Goal: Transaction & Acquisition: Obtain resource

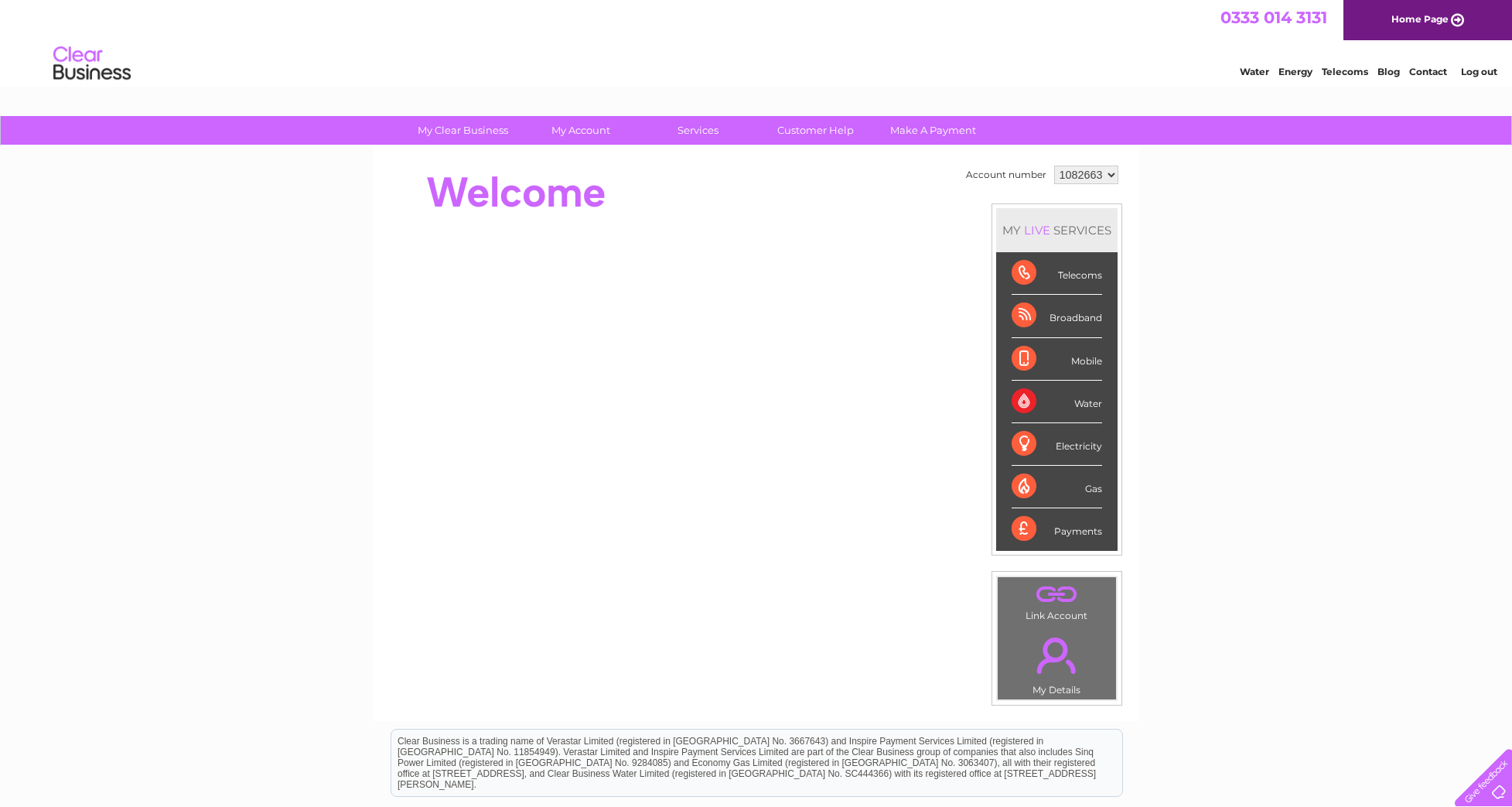
select select "1084583"
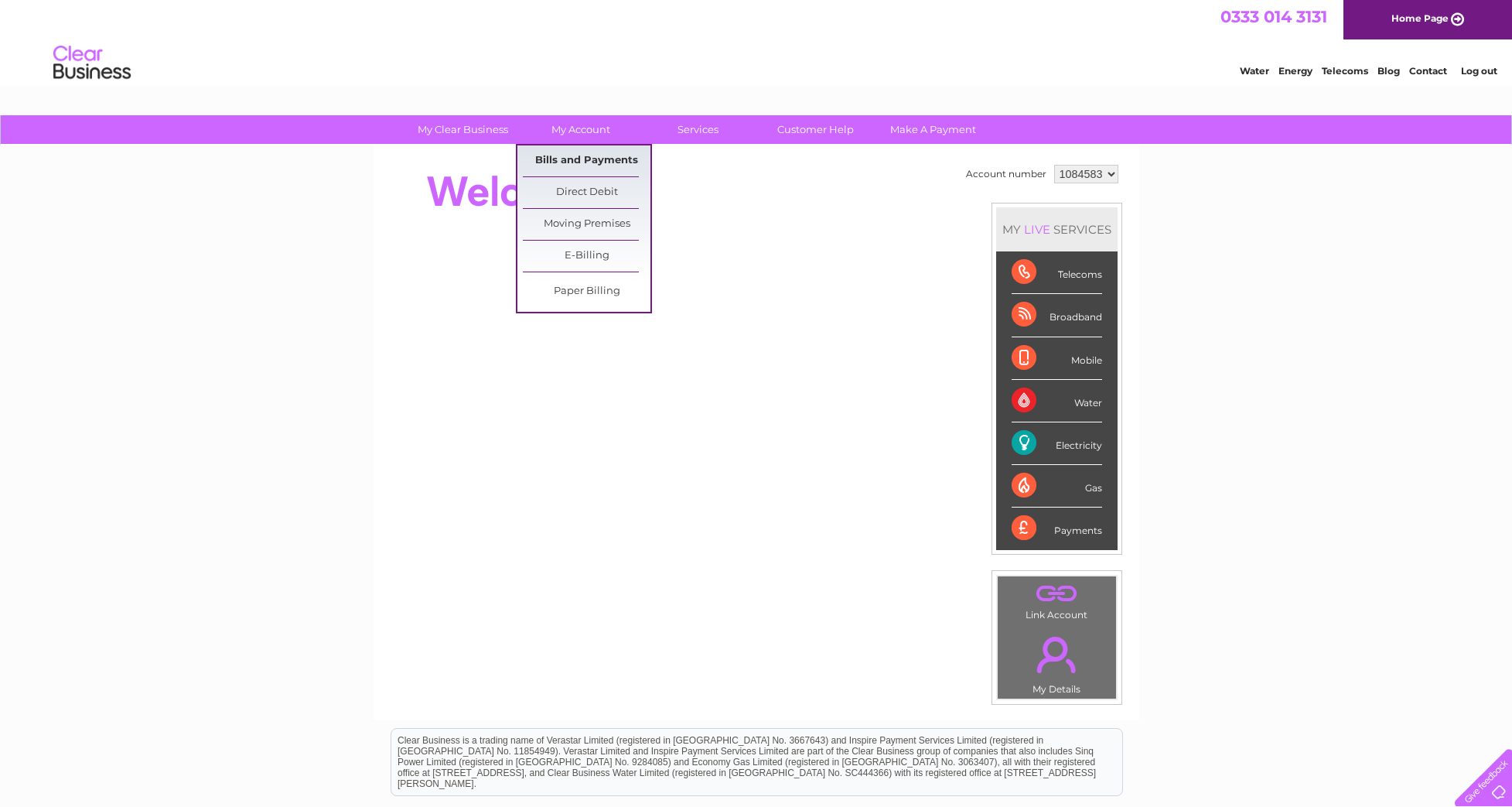
click at [566, 160] on link "Bills and Payments" at bounding box center [586, 161] width 127 height 31
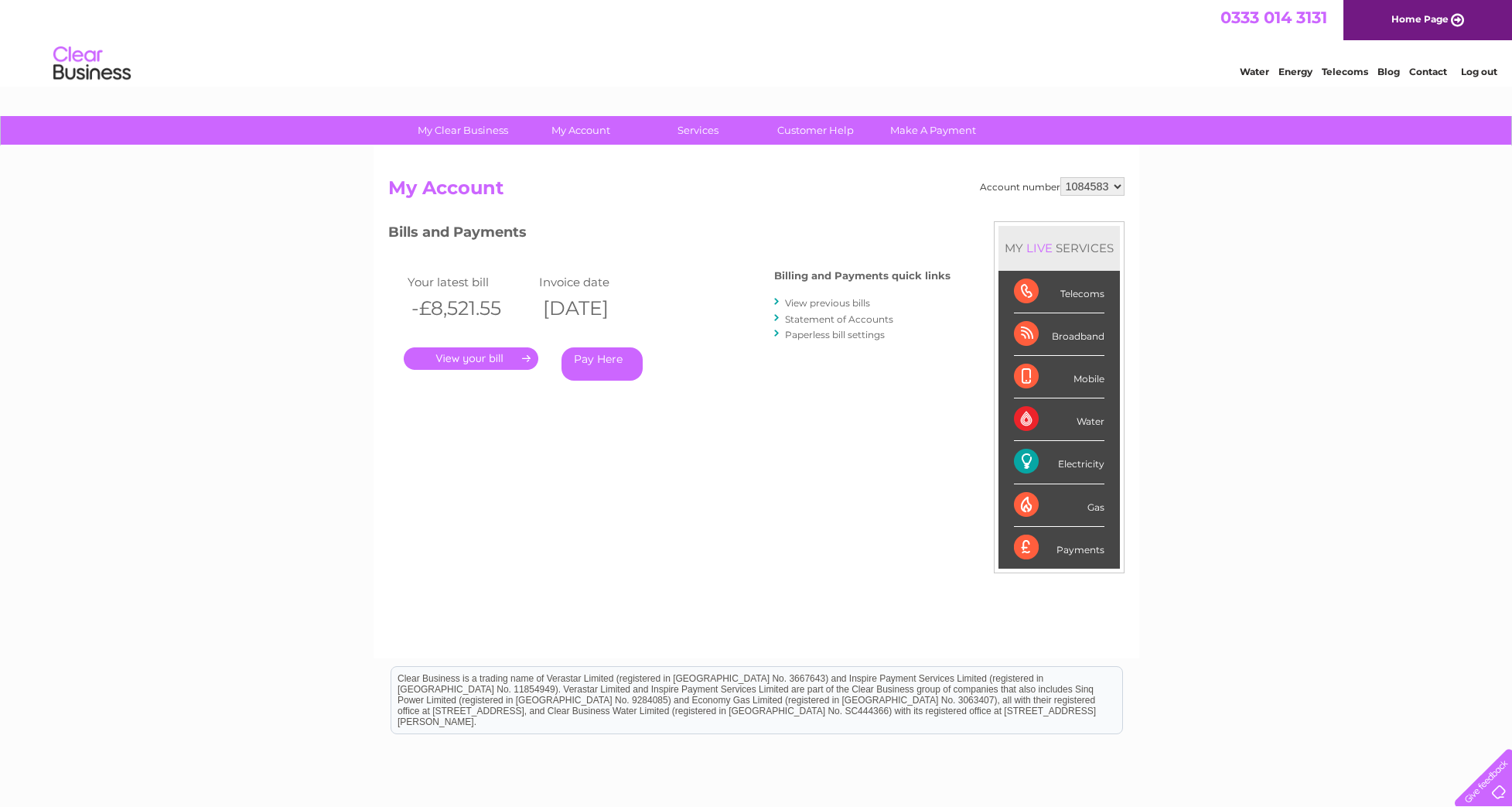
click at [835, 301] on link "View previous bills" at bounding box center [827, 302] width 85 height 11
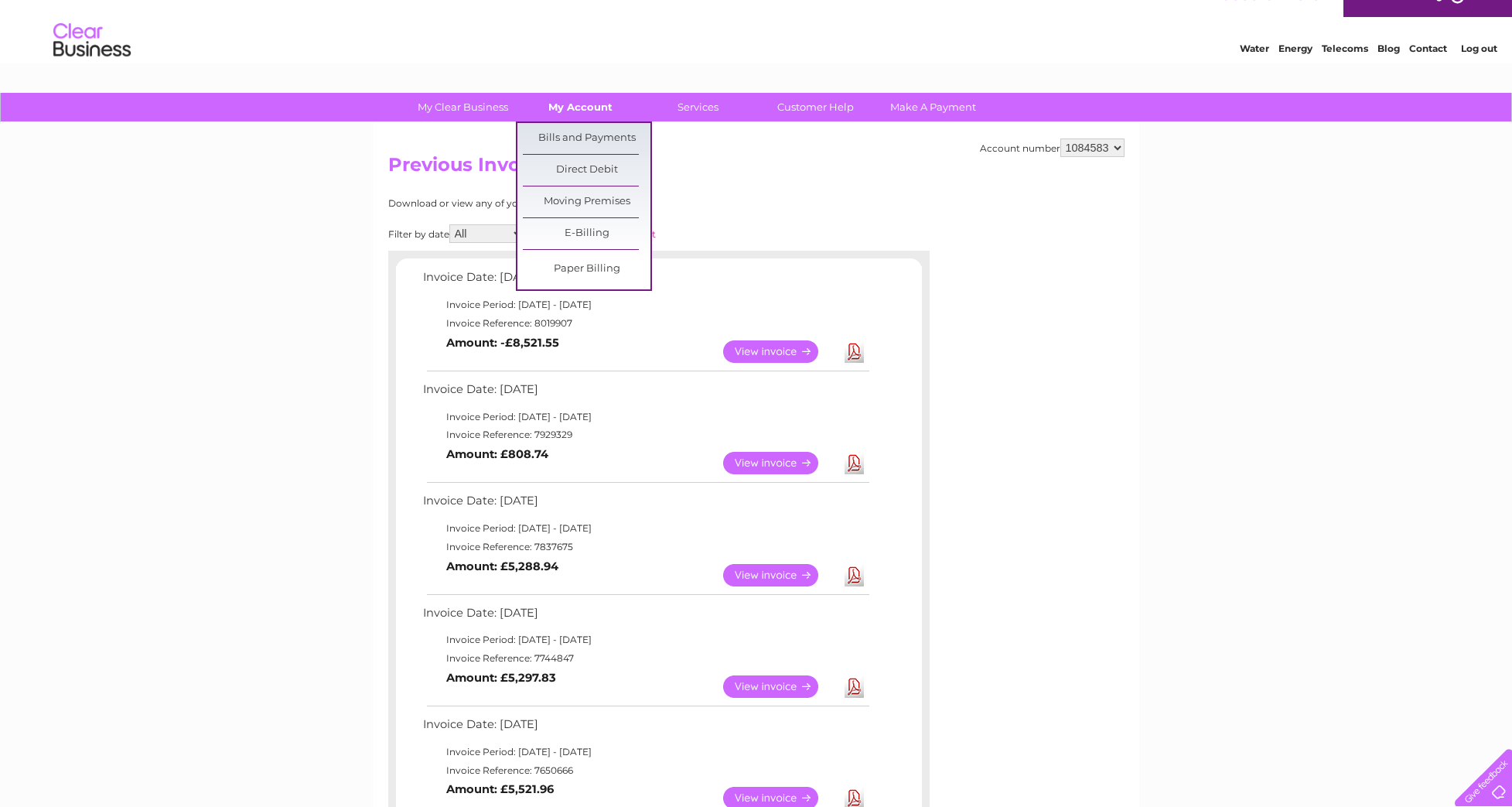
scroll to position [23, 0]
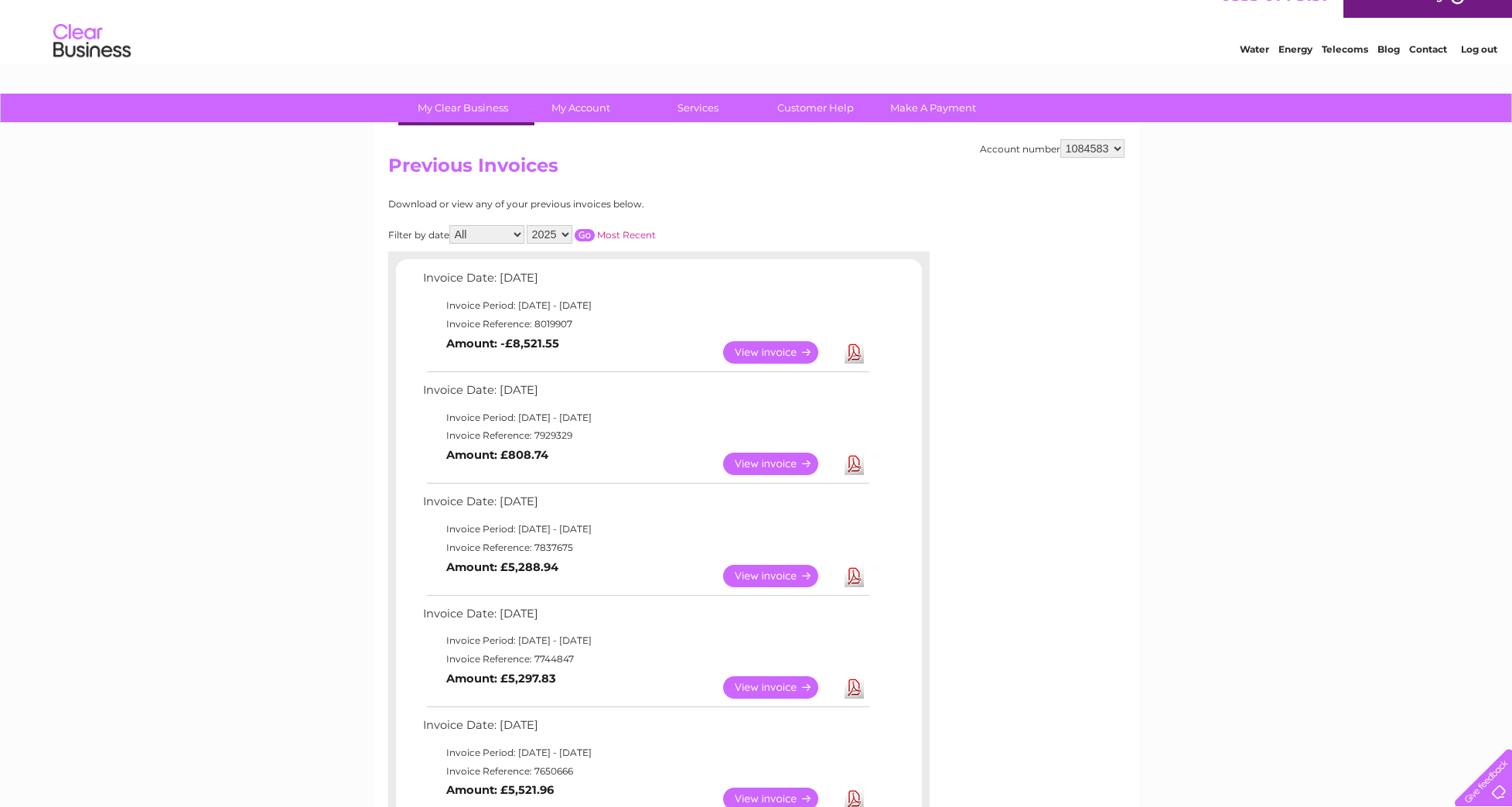
click at [315, 229] on div "My Clear Business Login Details My Details My Preferences Link Account My Accou…" at bounding box center [756, 796] width 1512 height 1405
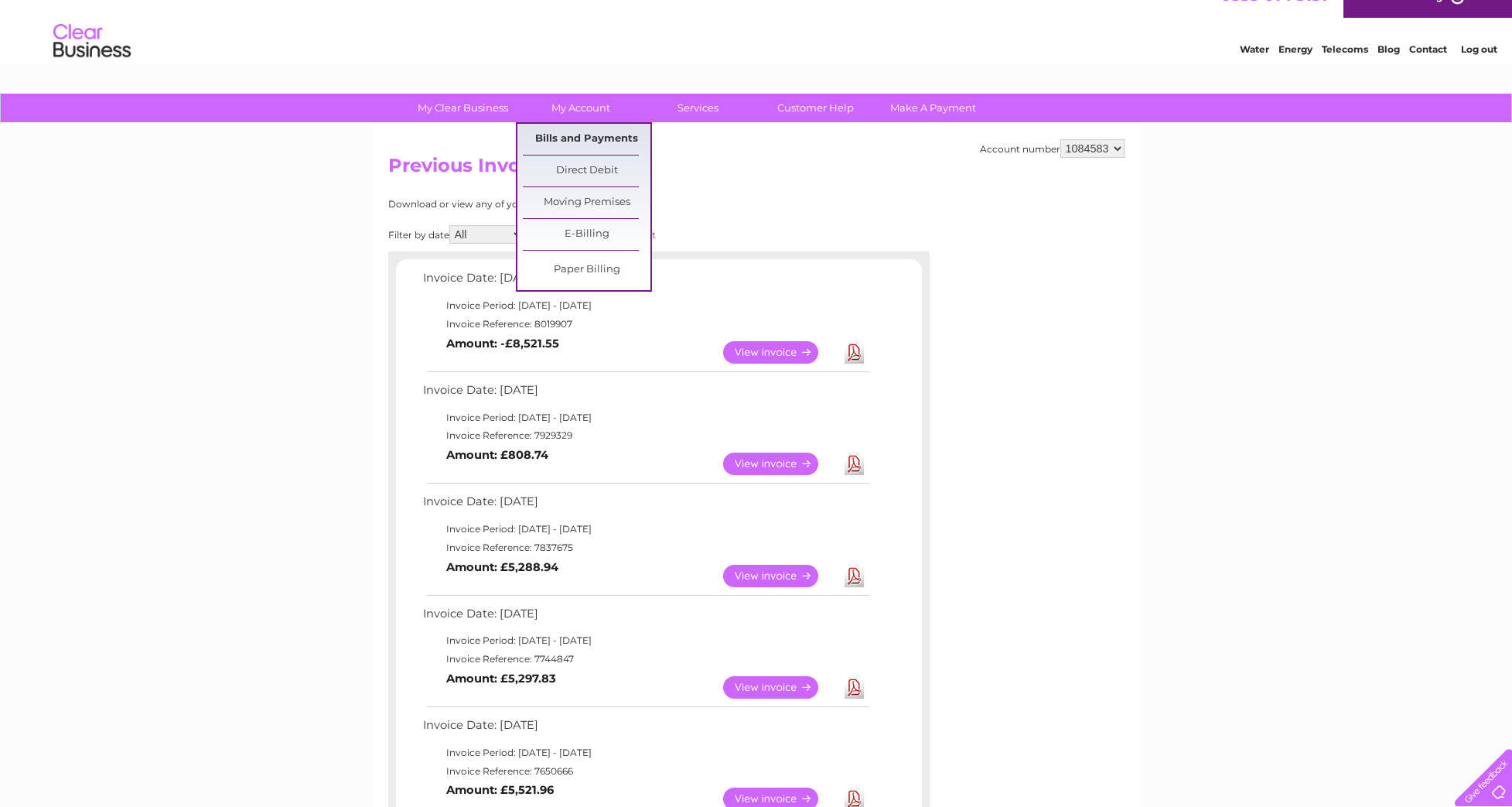
click at [552, 147] on link "Bills and Payments" at bounding box center [586, 139] width 127 height 31
click at [568, 137] on link "Bills and Payments" at bounding box center [586, 139] width 127 height 31
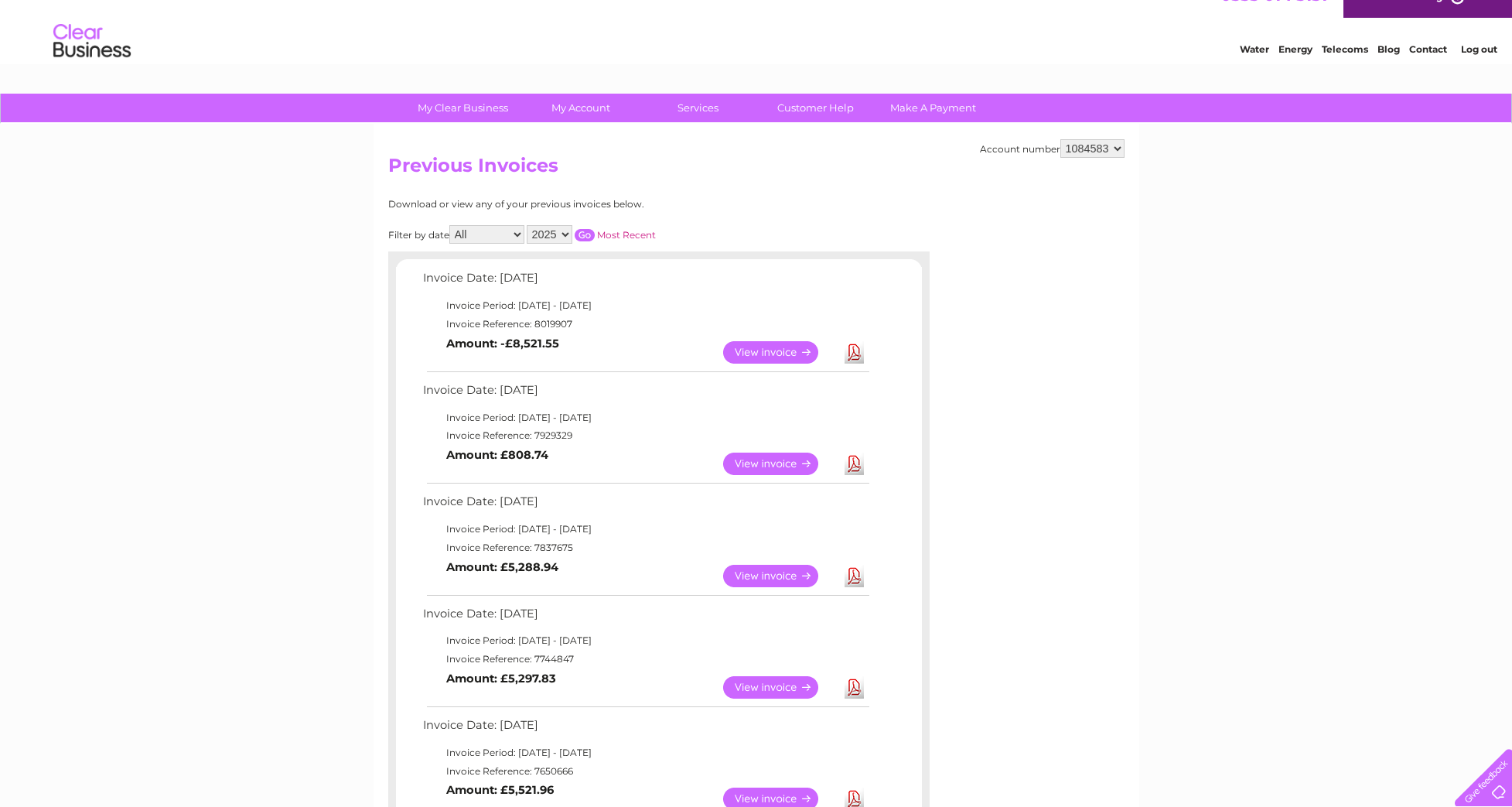
click at [1083, 160] on h2 "Previous Invoices" at bounding box center [756, 169] width 736 height 29
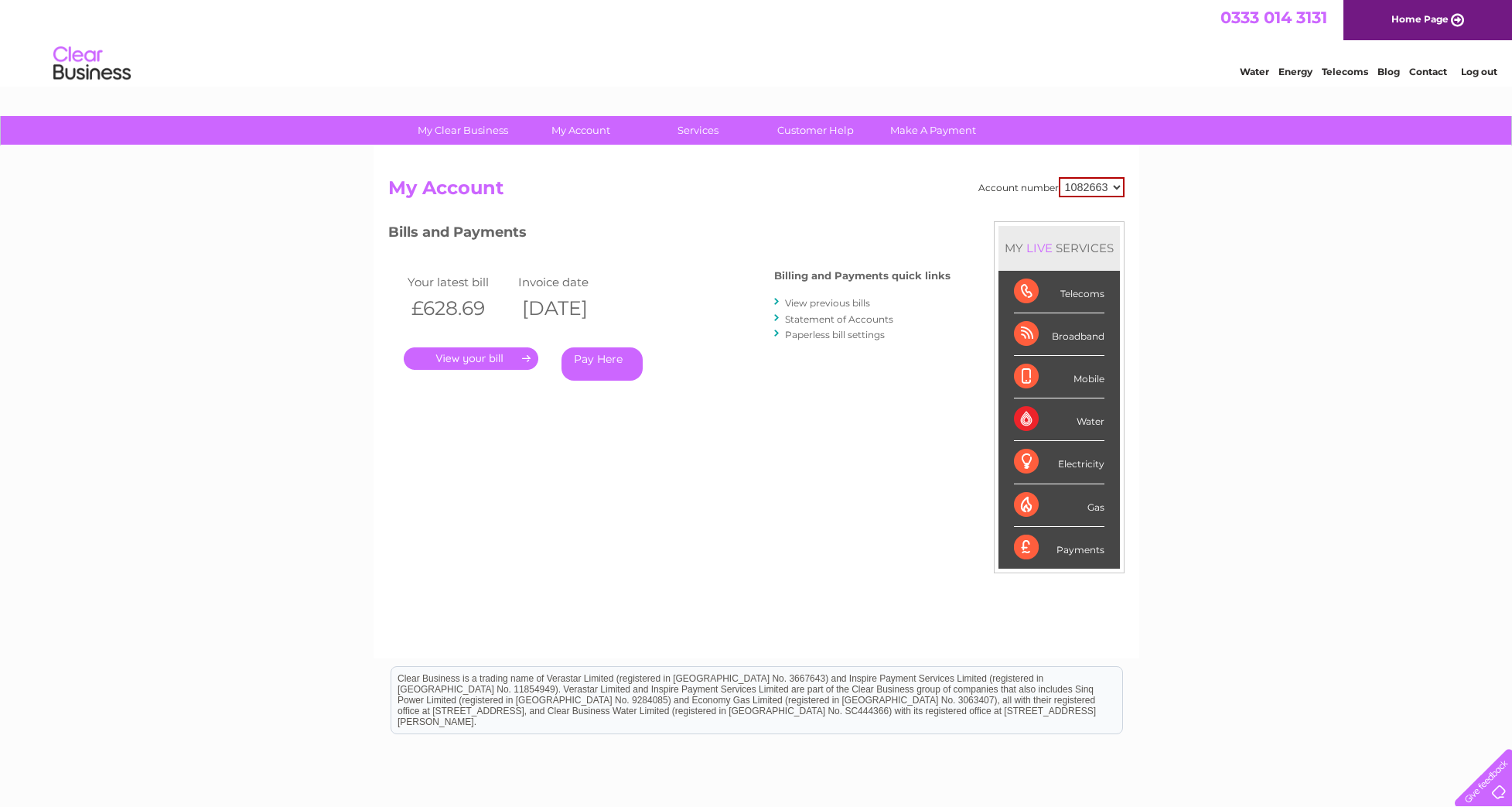
select select "1084583"
select select "1082663"
click at [835, 300] on link "View previous bills" at bounding box center [827, 302] width 85 height 11
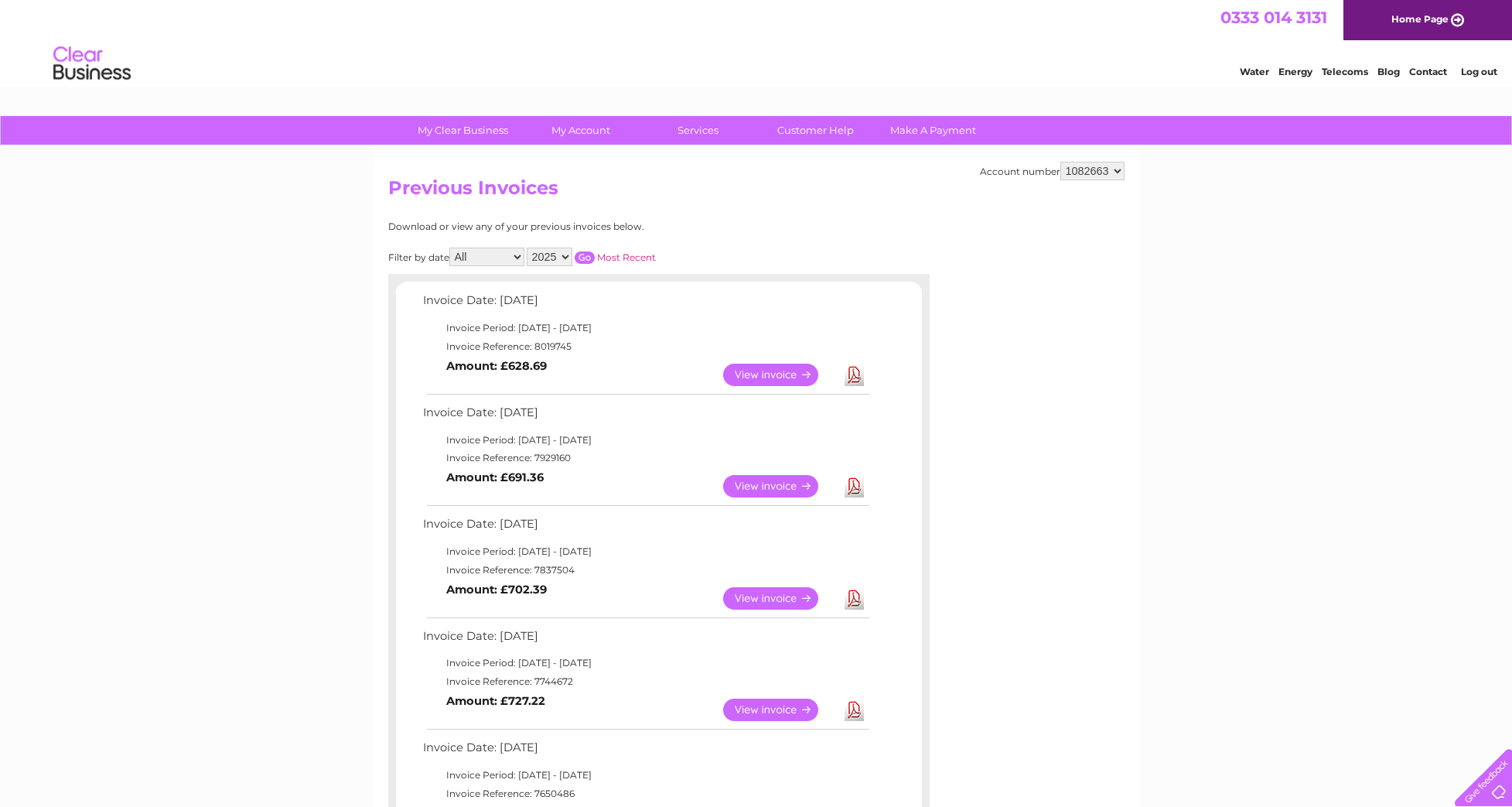
click at [785, 367] on link "View" at bounding box center [779, 375] width 113 height 23
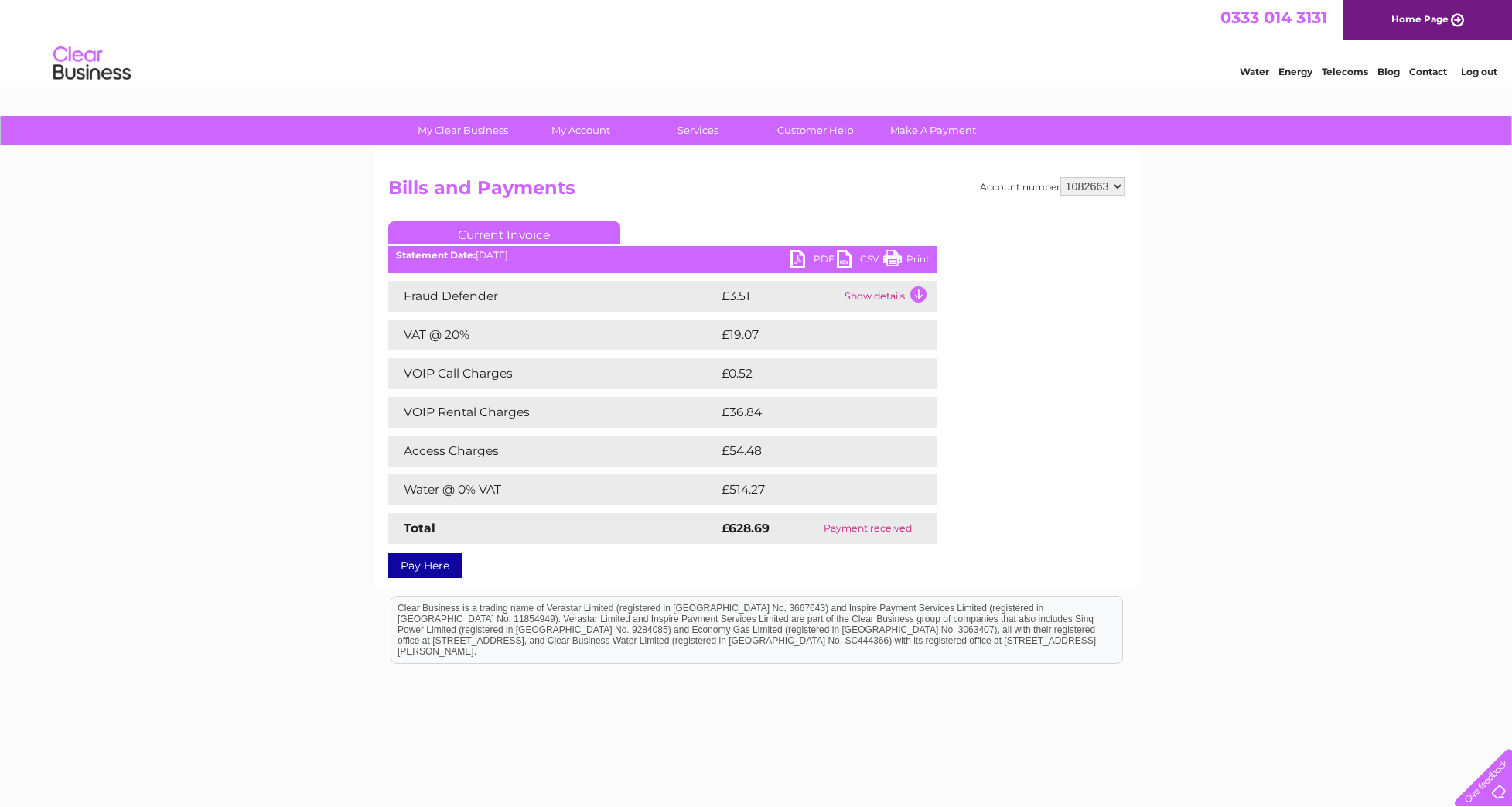
click at [801, 262] on link "PDF" at bounding box center [813, 261] width 46 height 23
